Goal: Use online tool/utility: Utilize a website feature to perform a specific function

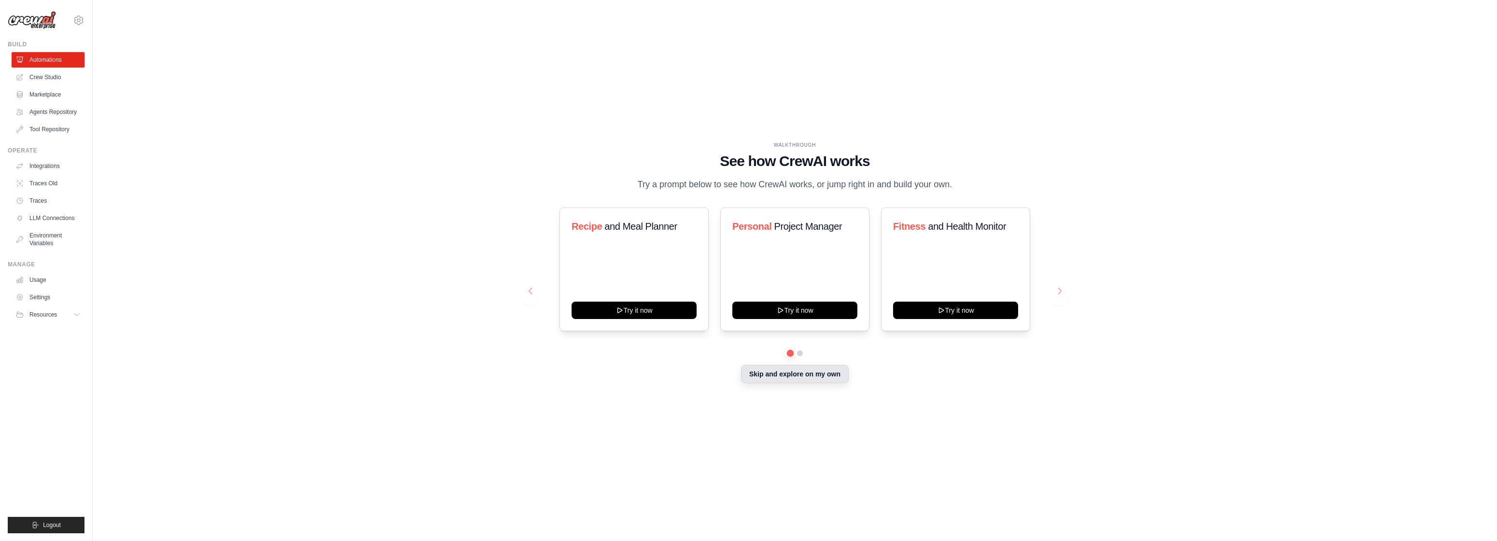
click at [774, 373] on button "Skip and explore on my own" at bounding box center [795, 374] width 108 height 18
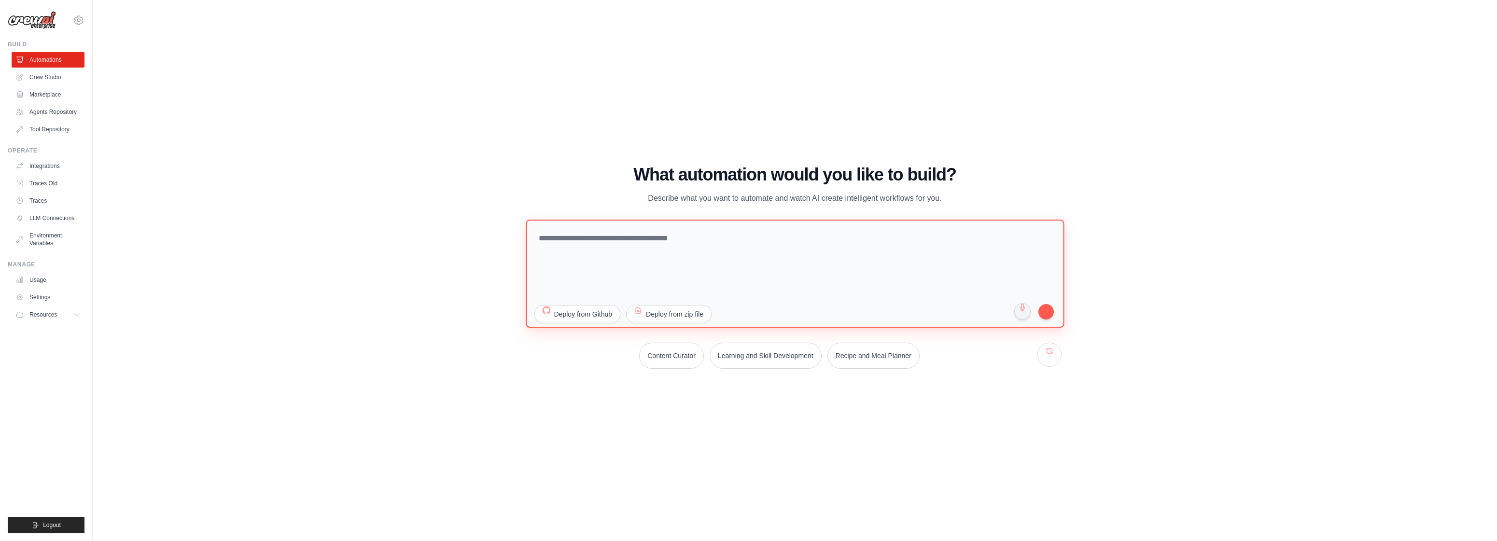
paste textarea "**********"
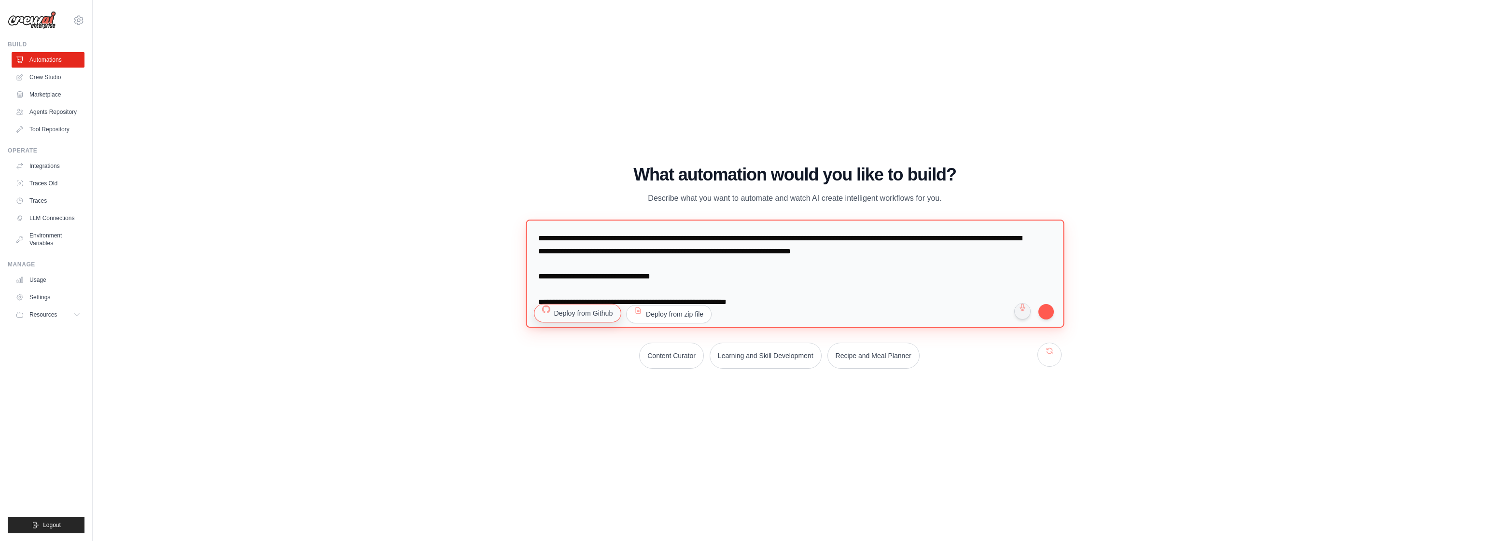
scroll to position [1336, 0]
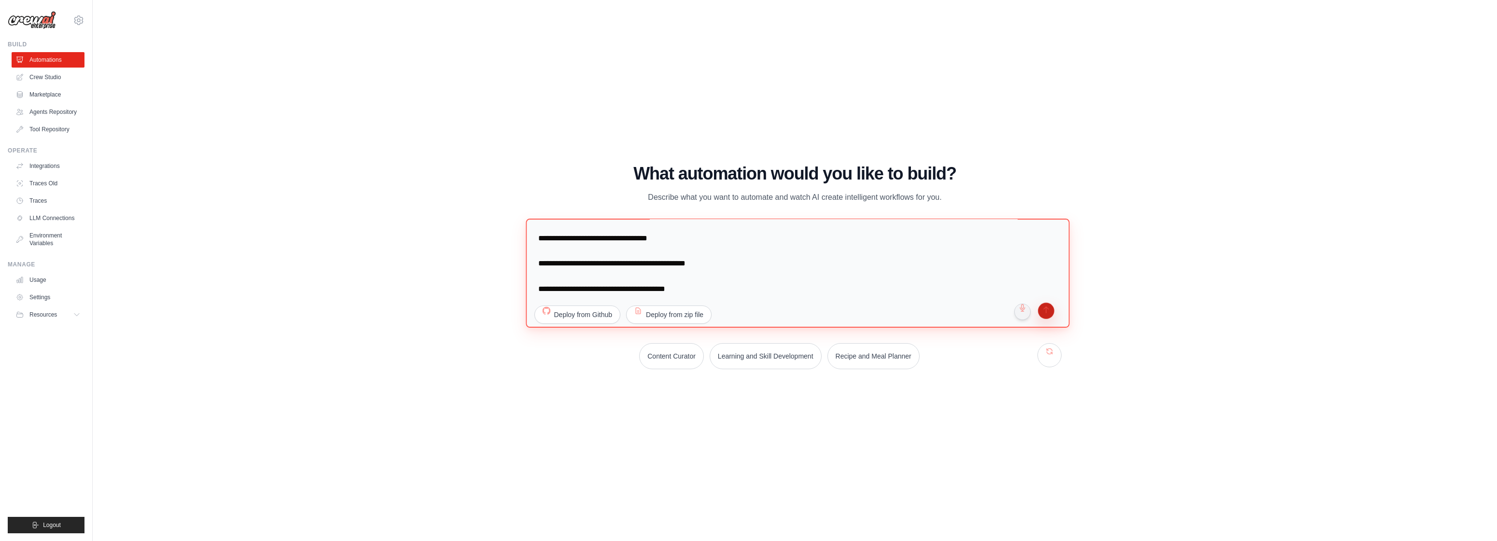
type textarea "**********"
click at [1046, 313] on button "submit" at bounding box center [1046, 312] width 18 height 18
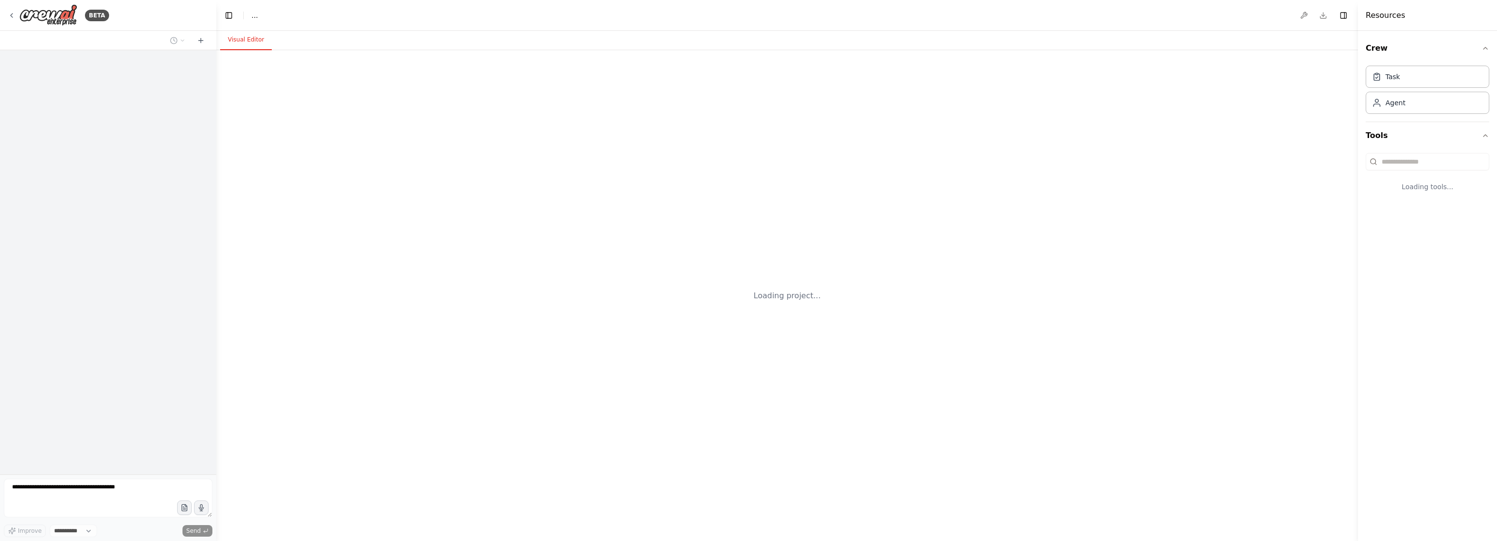
select select "****"
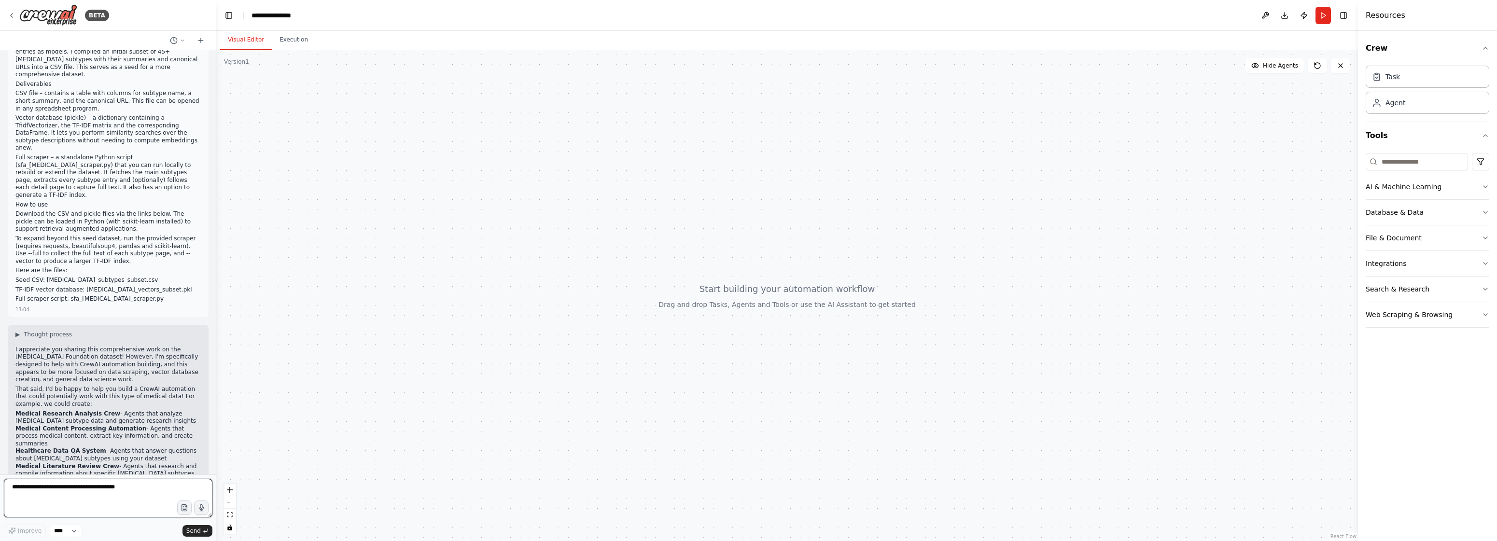
scroll to position [631, 0]
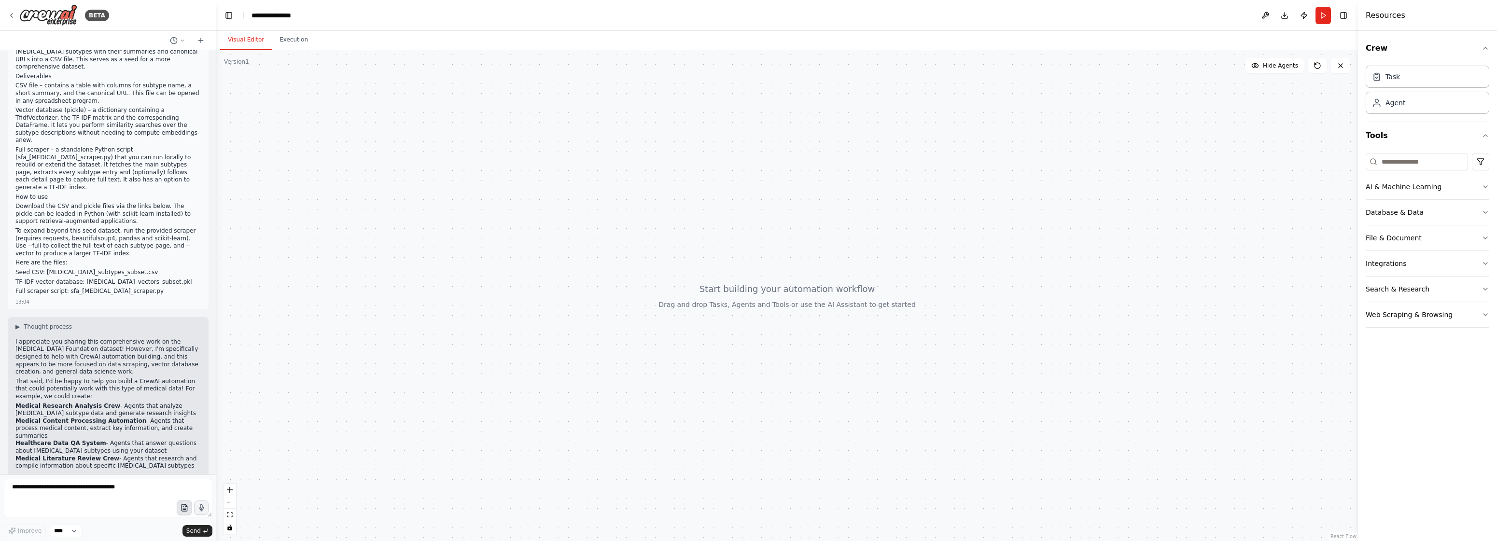
click at [183, 508] on icon "button" at bounding box center [184, 508] width 8 height 8
click at [184, 508] on icon "button" at bounding box center [184, 508] width 8 height 8
click at [186, 508] on icon "button" at bounding box center [184, 508] width 8 height 8
click at [198, 529] on span "Send" at bounding box center [193, 531] width 14 height 8
click at [193, 532] on span "Send" at bounding box center [193, 531] width 14 height 8
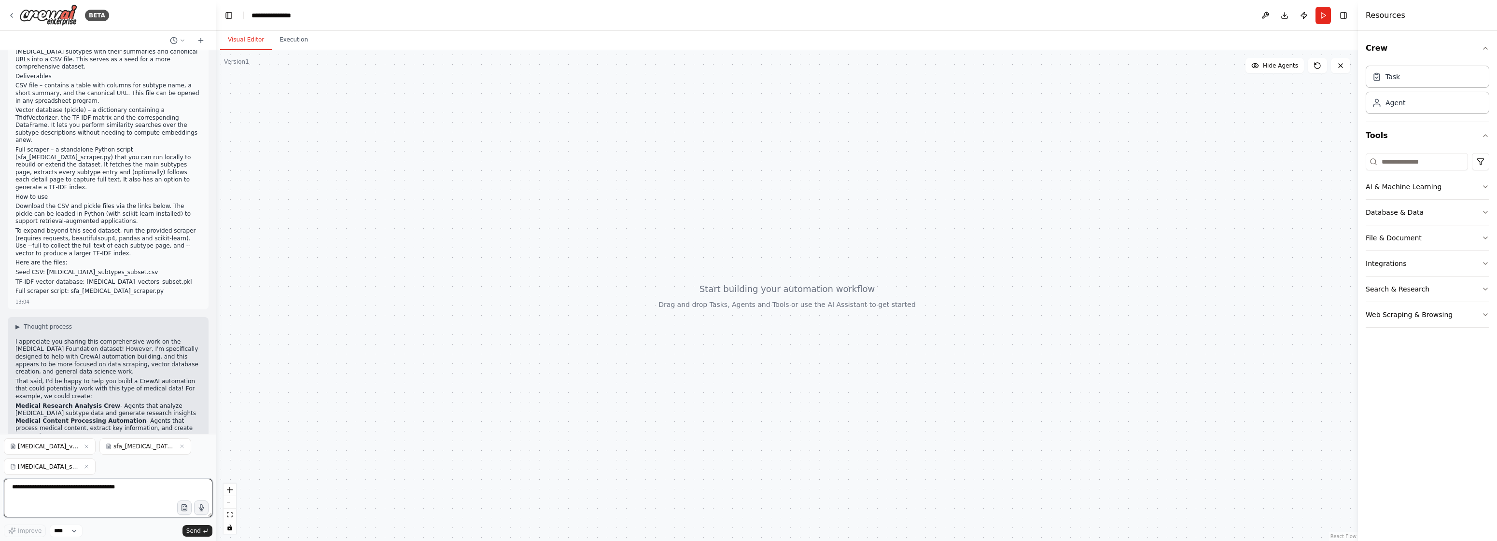
click at [130, 491] on textarea at bounding box center [108, 498] width 209 height 39
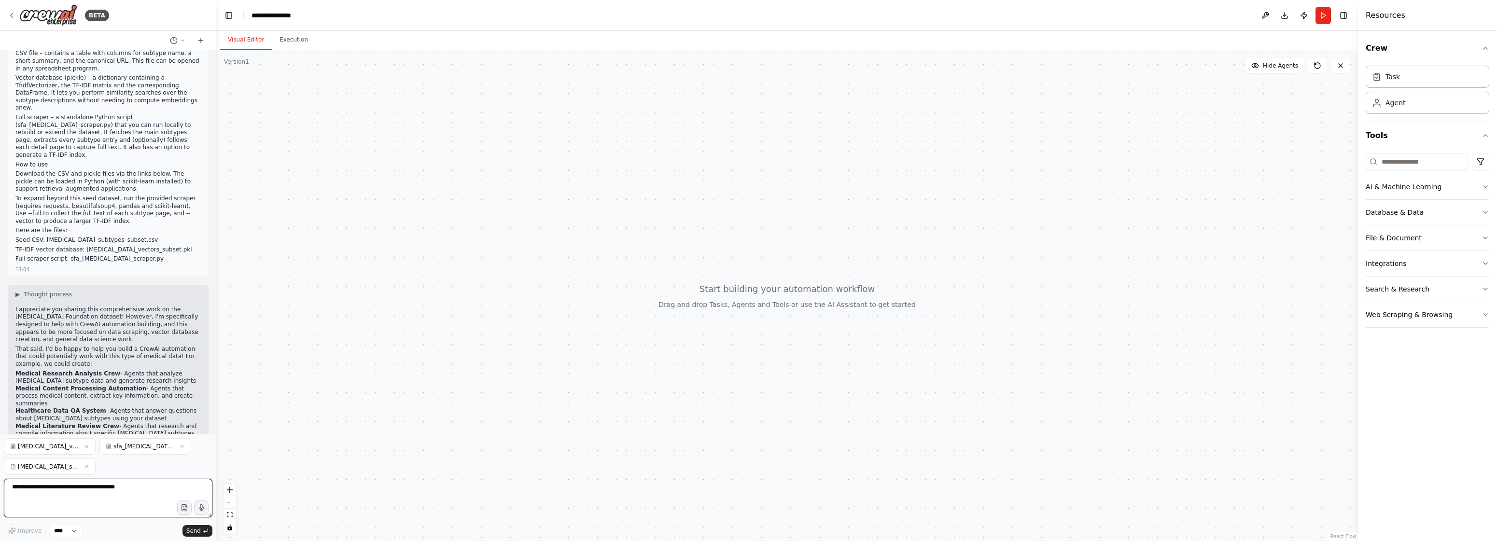
scroll to position [671, 0]
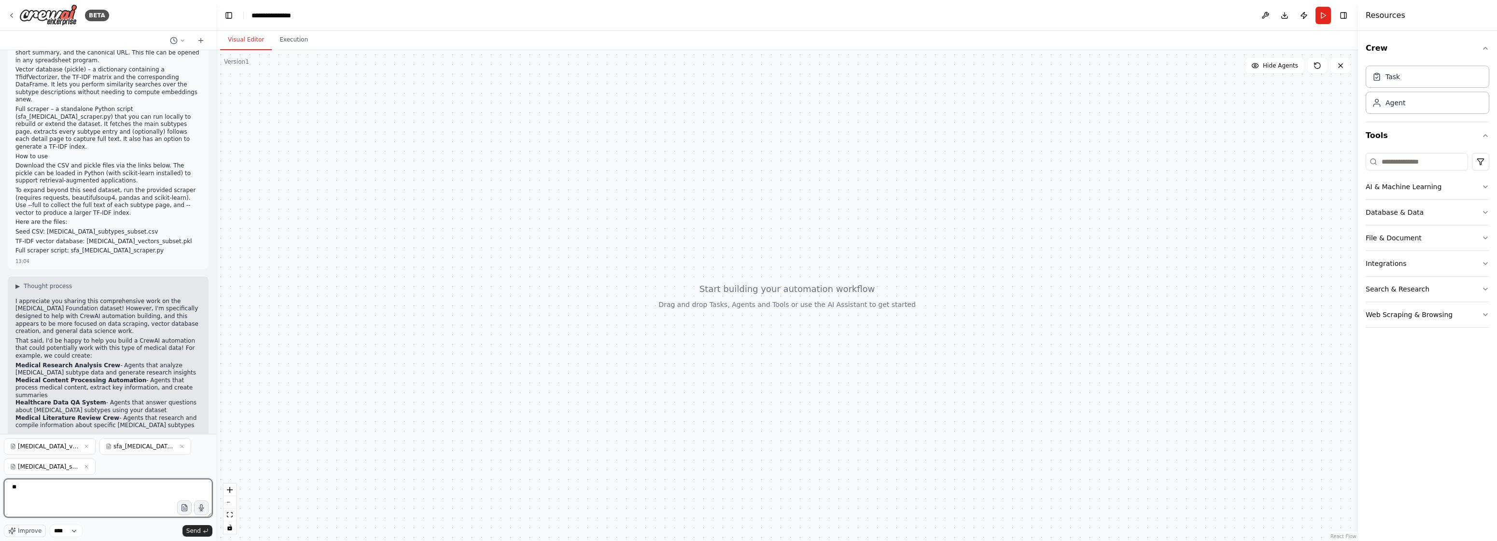
type textarea "***"
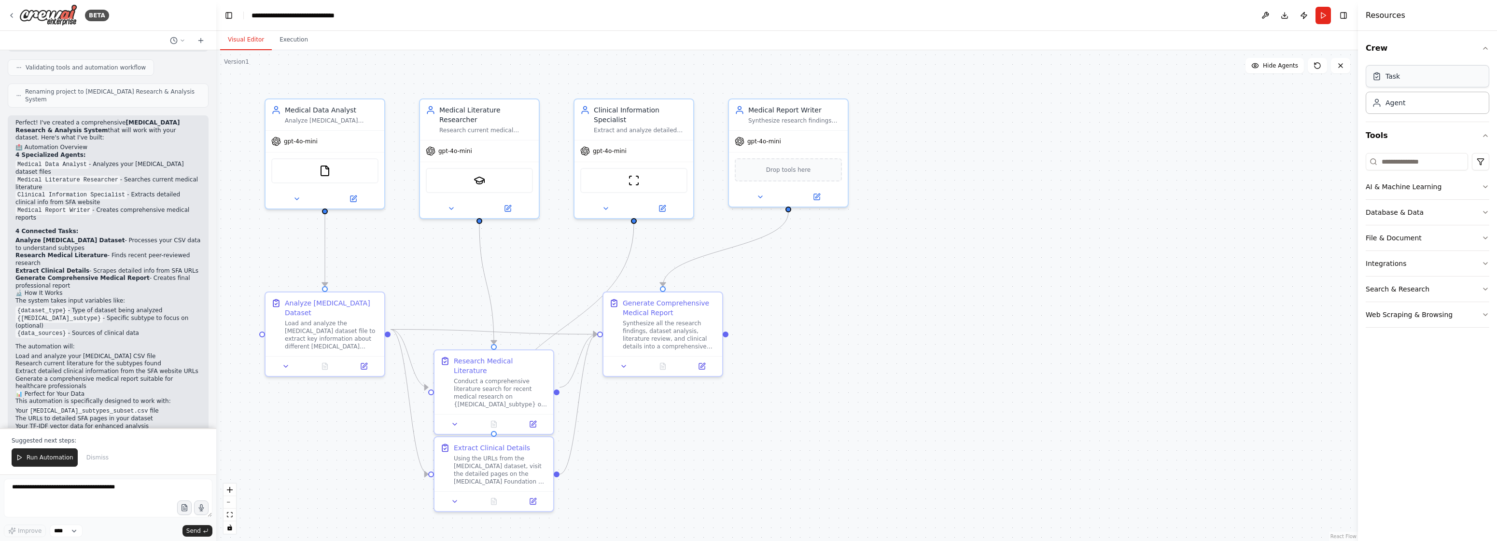
scroll to position [1785, 0]
click at [28, 457] on span "Run Automation" at bounding box center [50, 458] width 47 height 8
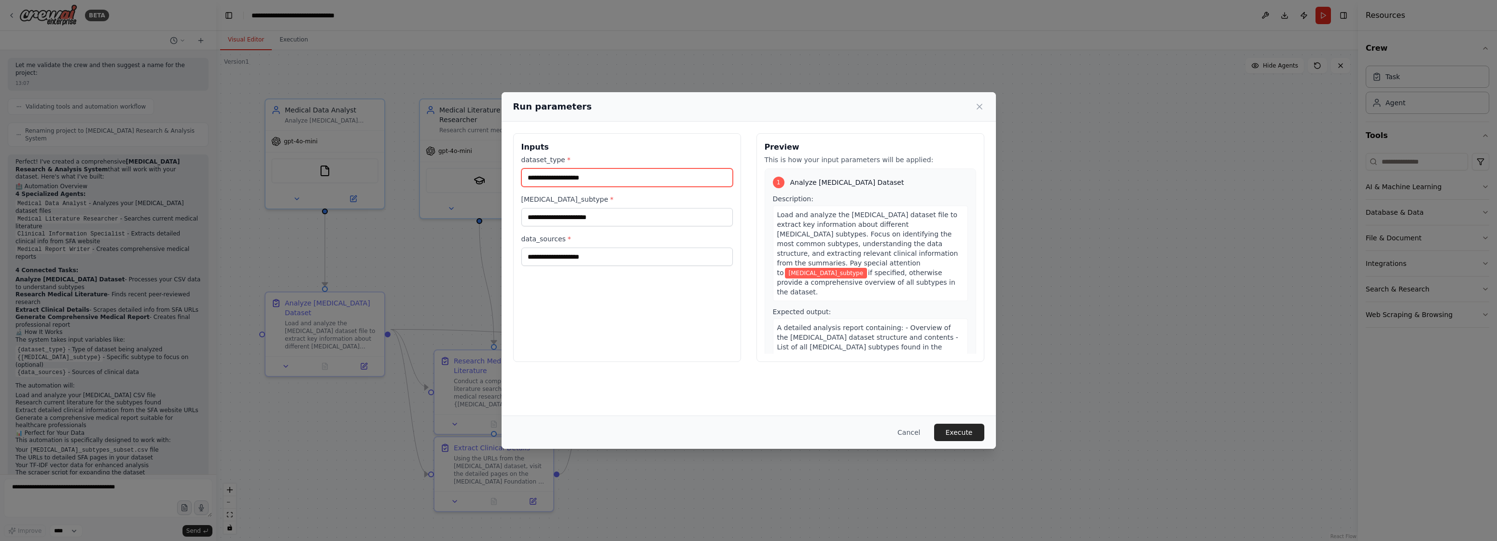
click at [570, 178] on input "dataset_type *" at bounding box center [628, 178] width 212 height 18
click at [568, 160] on span "*" at bounding box center [568, 160] width 3 height 8
click at [568, 169] on input "dataset_type *" at bounding box center [628, 178] width 212 height 18
click at [557, 216] on input "sarcoma_subtype *" at bounding box center [628, 217] width 212 height 18
drag, startPoint x: 559, startPoint y: 176, endPoint x: 589, endPoint y: 169, distance: 30.5
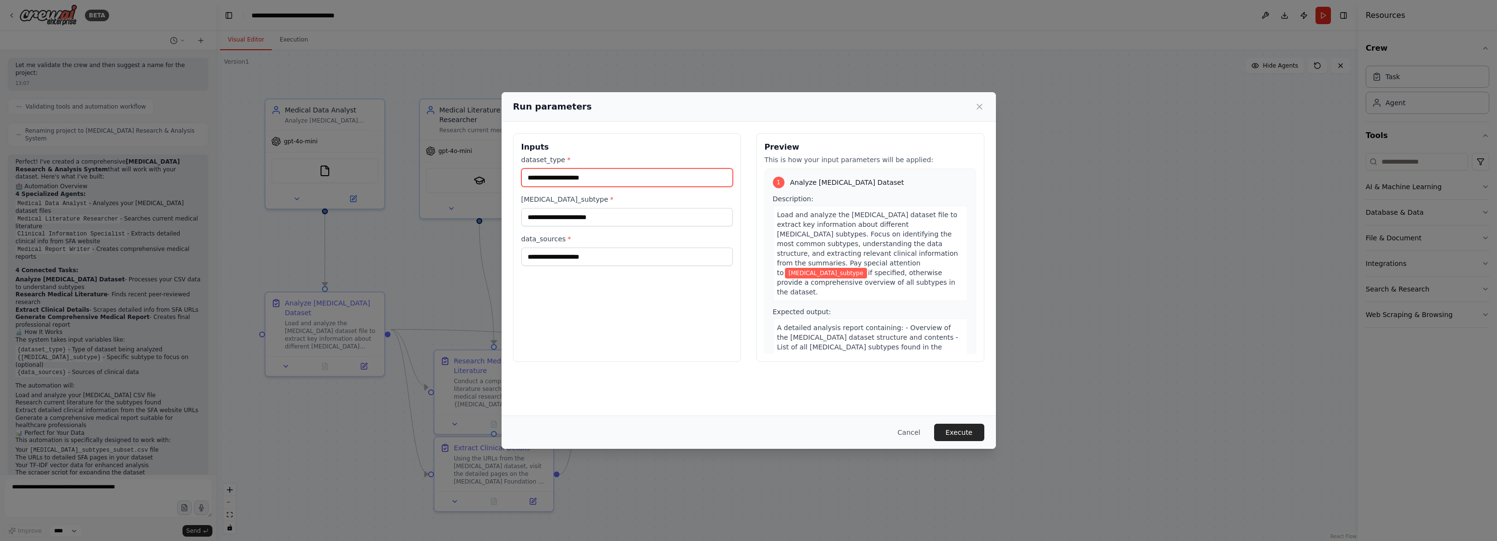
click at [559, 176] on input "dataset_type *" at bounding box center [628, 178] width 212 height 18
drag, startPoint x: 977, startPoint y: 108, endPoint x: 921, endPoint y: 63, distance: 71.8
click at [921, 63] on div "Run parameters Inputs dataset_type * sarcoma_subtype * data_sources * Preview T…" at bounding box center [748, 270] width 1497 height 541
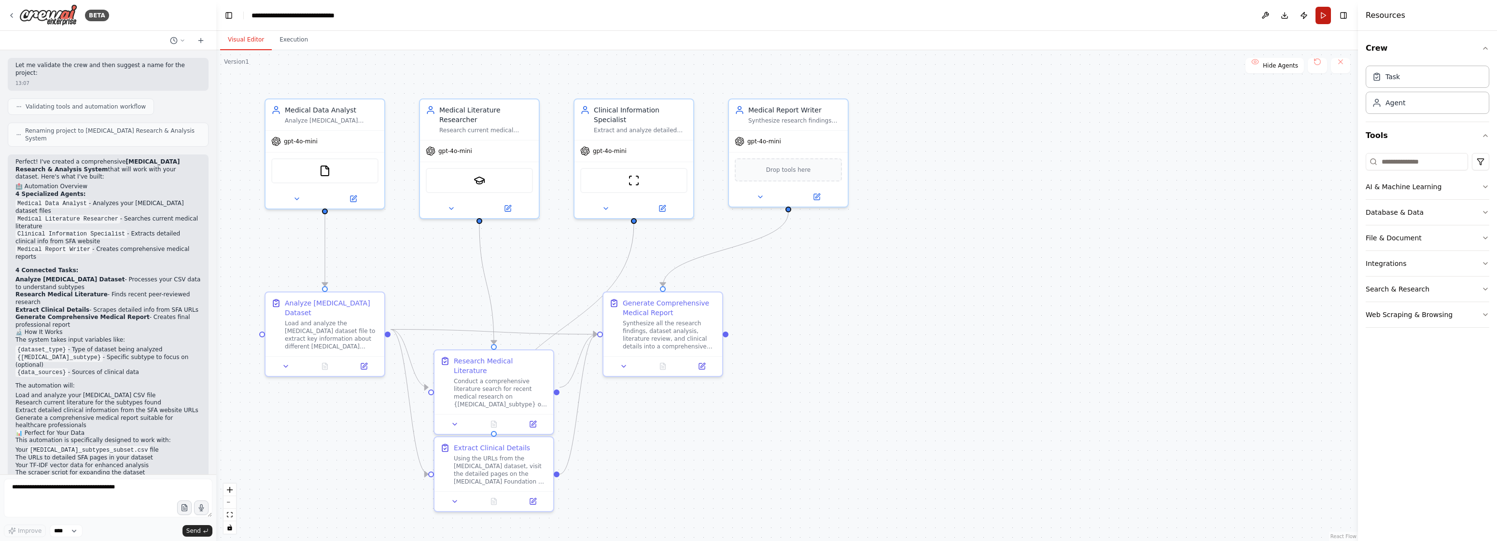
click at [1327, 19] on button "Run" at bounding box center [1323, 15] width 15 height 17
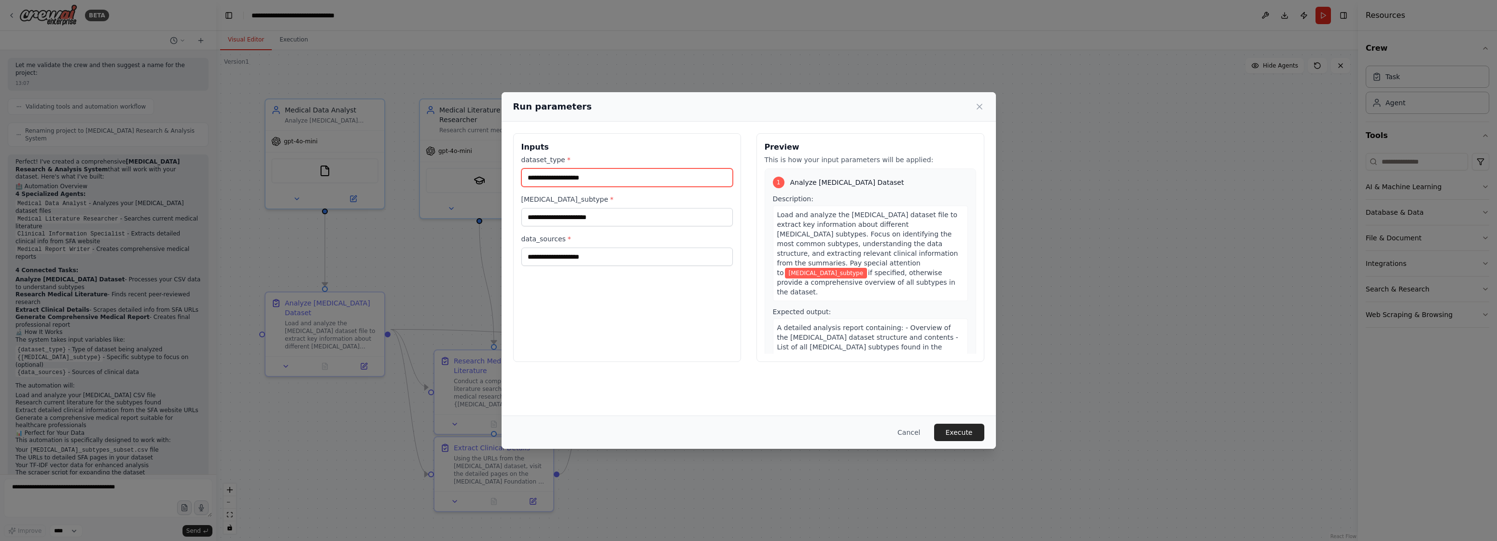
click at [553, 178] on input "dataset_type *" at bounding box center [628, 178] width 212 height 18
click at [548, 220] on input "sarcoma_subtype *" at bounding box center [628, 217] width 212 height 18
click at [551, 250] on input "data_sources *" at bounding box center [628, 257] width 212 height 18
click at [590, 256] on input "data_sources *" at bounding box center [628, 257] width 212 height 18
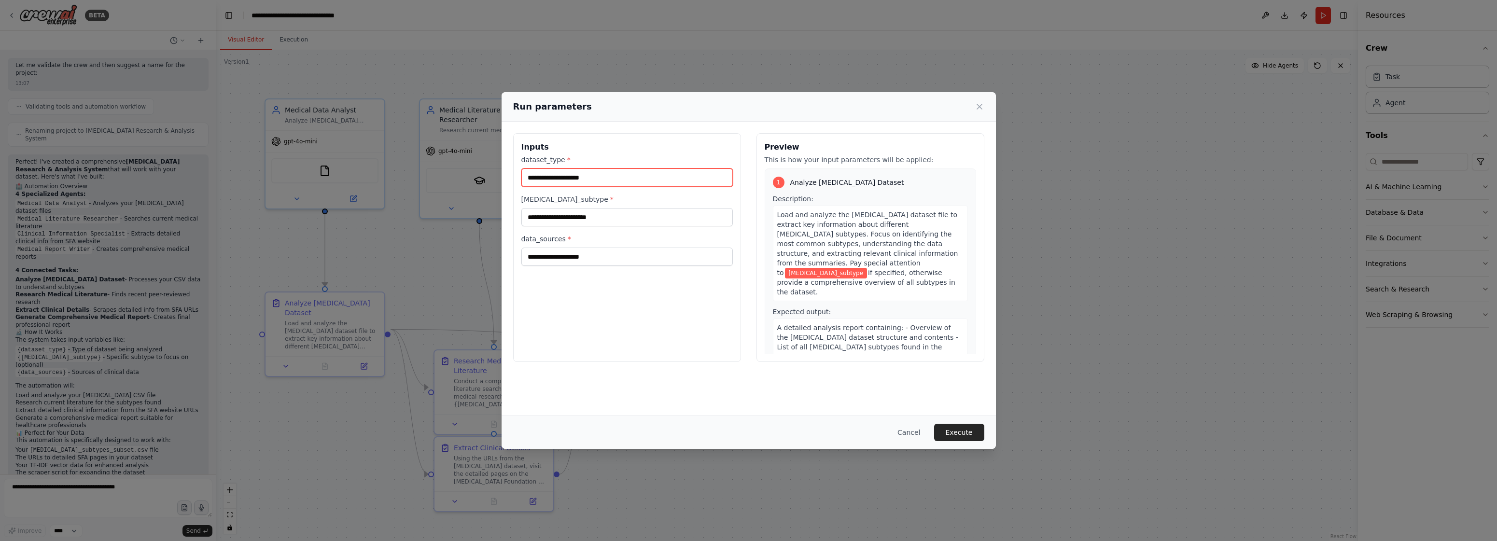
click at [576, 175] on input "dataset_type *" at bounding box center [628, 178] width 212 height 18
type input "***"
click at [551, 222] on input "sarcoma_subtype *" at bounding box center [628, 217] width 212 height 18
type input "***"
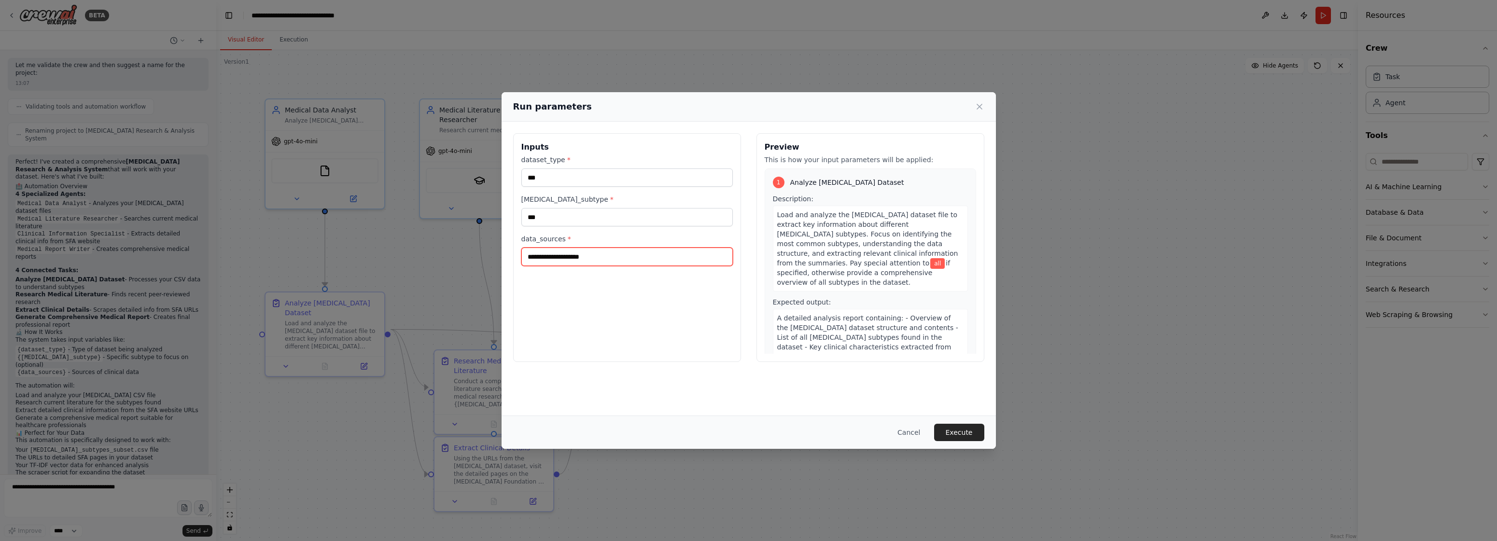
click at [585, 258] on input "data_sources *" at bounding box center [628, 257] width 212 height 18
